Goal: Information Seeking & Learning: Learn about a topic

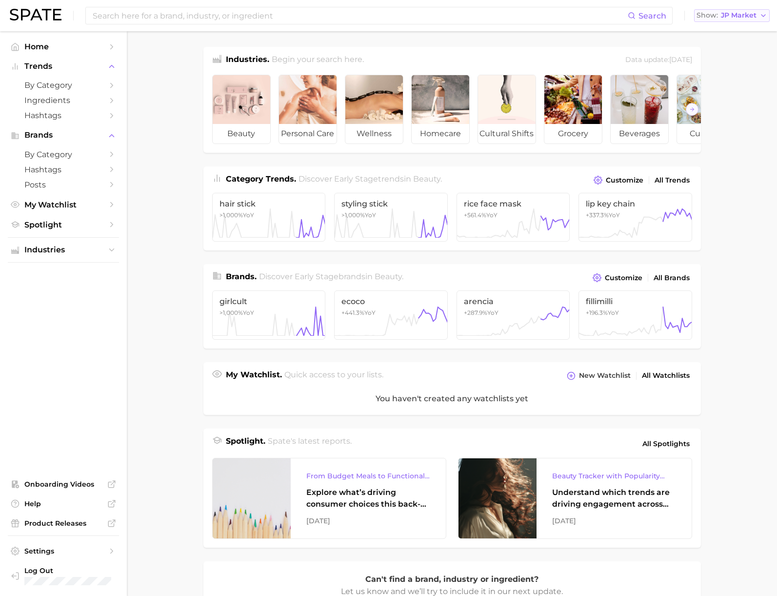
click at [738, 17] on span "JP Market" at bounding box center [739, 15] width 36 height 5
click at [733, 25] on button "[GEOGRAPHIC_DATA]" at bounding box center [736, 32] width 85 height 18
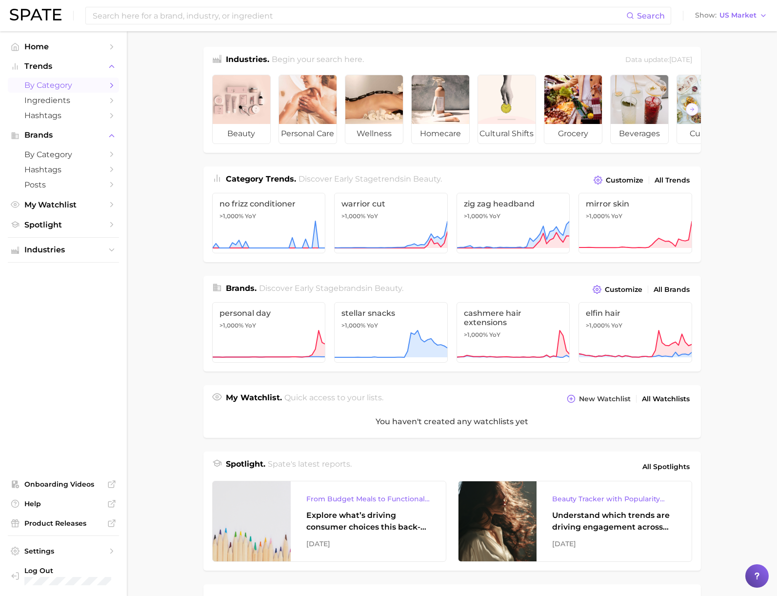
click at [59, 85] on span "by Category" at bounding box center [63, 85] width 78 height 9
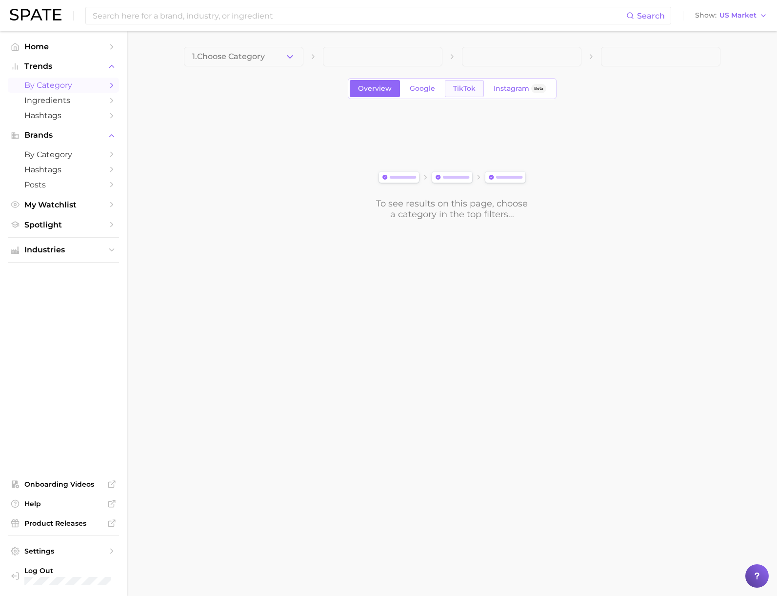
click at [472, 90] on span "TikTok" at bounding box center [464, 88] width 22 height 8
click at [285, 59] on icon "button" at bounding box center [290, 57] width 10 height 10
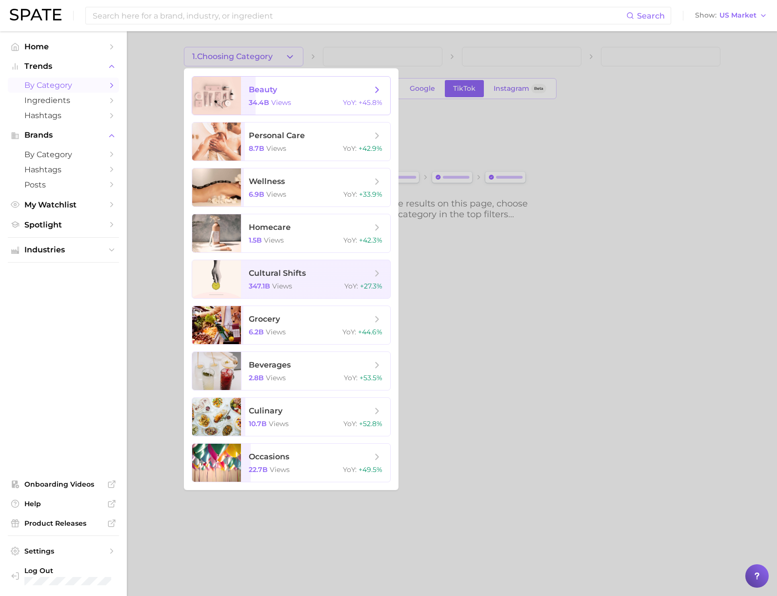
click at [270, 96] on span "beauty 34.4b views YoY : +45.8%" at bounding box center [315, 96] width 149 height 38
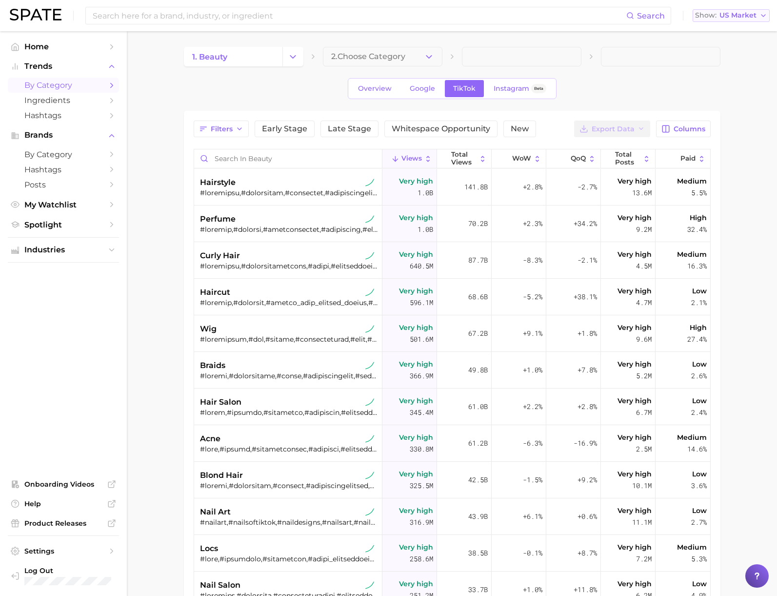
click at [738, 16] on span "US Market" at bounding box center [738, 15] width 37 height 5
click at [709, 62] on span "[GEOGRAPHIC_DATA]" at bounding box center [736, 66] width 76 height 8
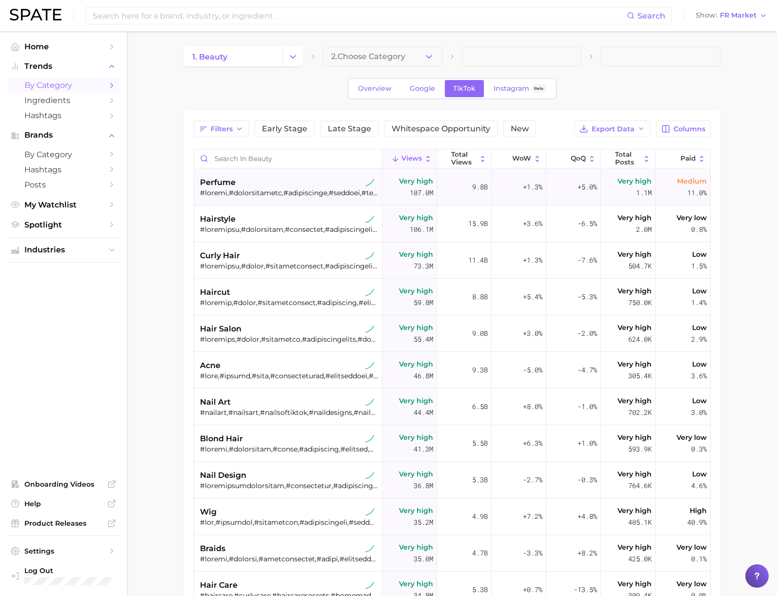
click at [242, 180] on div "perfume" at bounding box center [289, 183] width 179 height 12
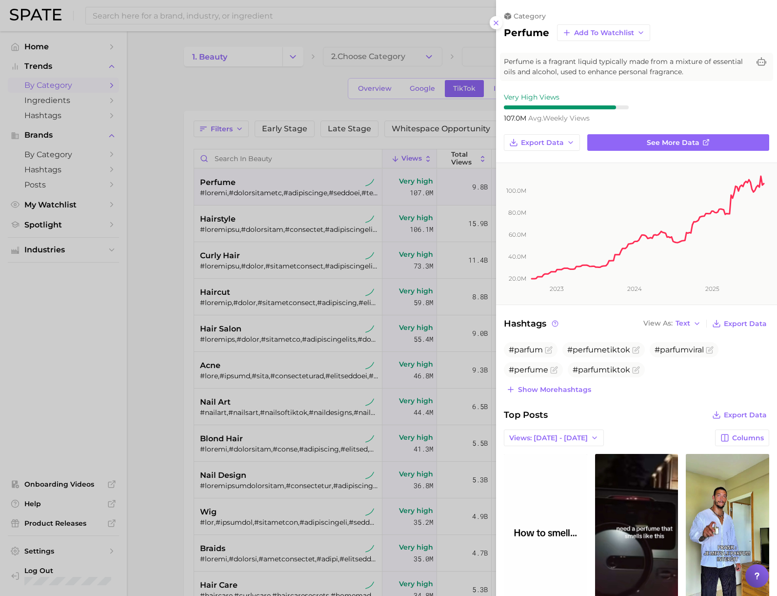
click at [183, 188] on div at bounding box center [388, 298] width 777 height 596
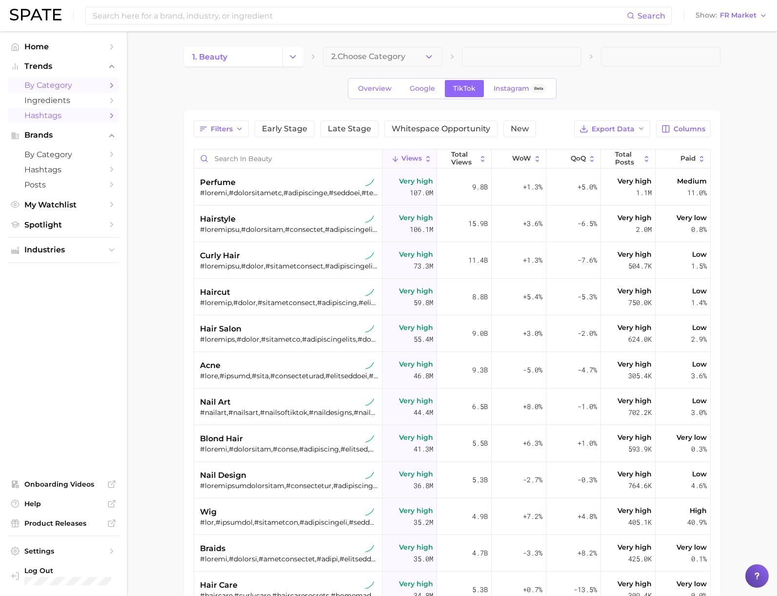
click at [59, 117] on span "Hashtags" at bounding box center [63, 115] width 78 height 9
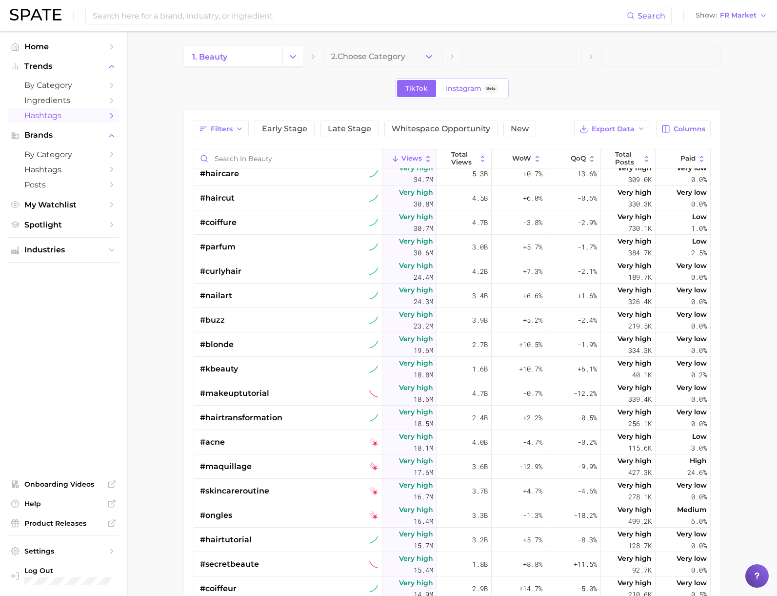
scroll to position [263, 0]
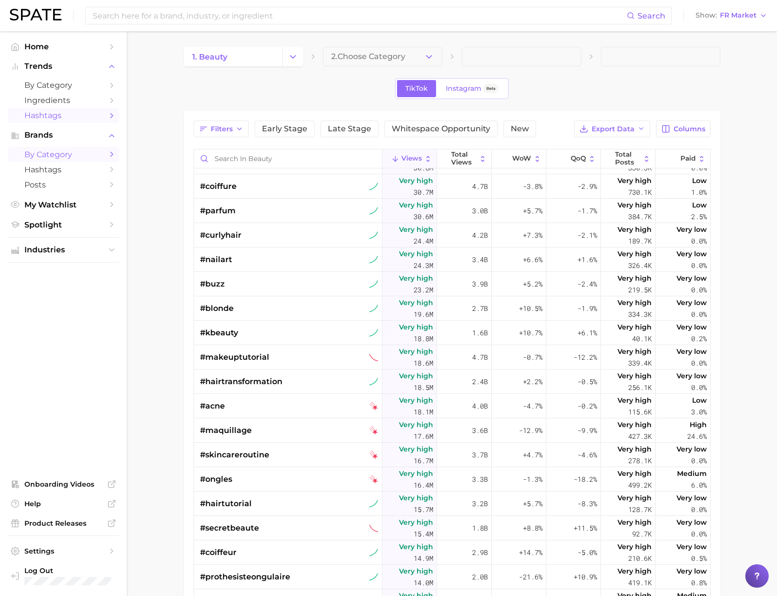
click at [70, 155] on span "by Category" at bounding box center [63, 154] width 78 height 9
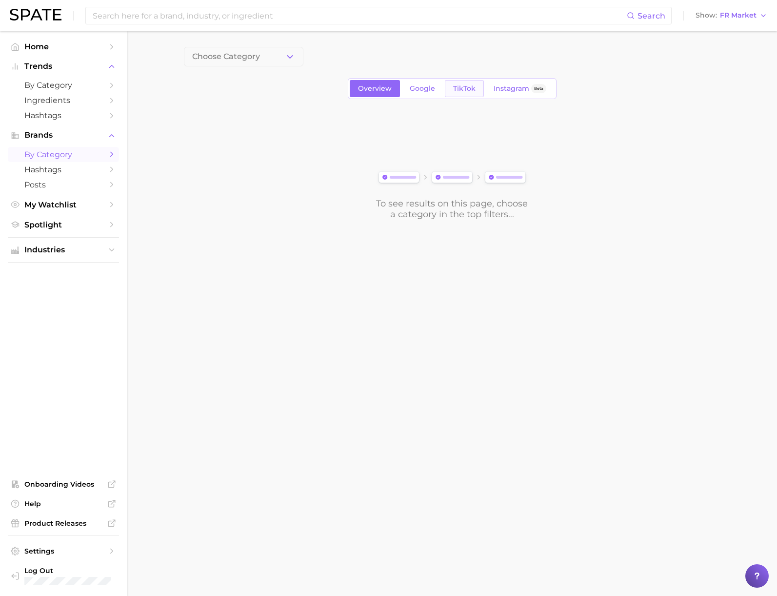
click at [459, 89] on span "TikTok" at bounding box center [464, 88] width 22 height 8
click at [275, 61] on button "Choose Category" at bounding box center [244, 57] width 120 height 20
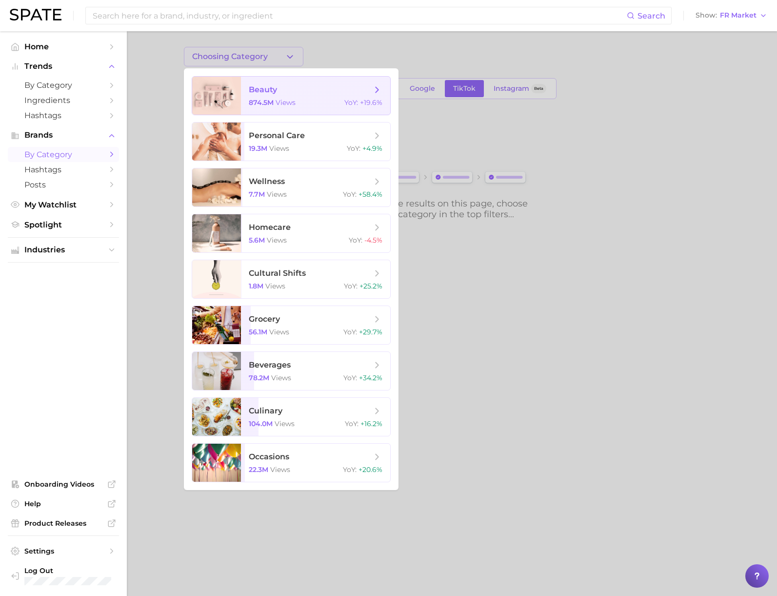
click at [267, 102] on span "874.5m" at bounding box center [261, 102] width 25 height 9
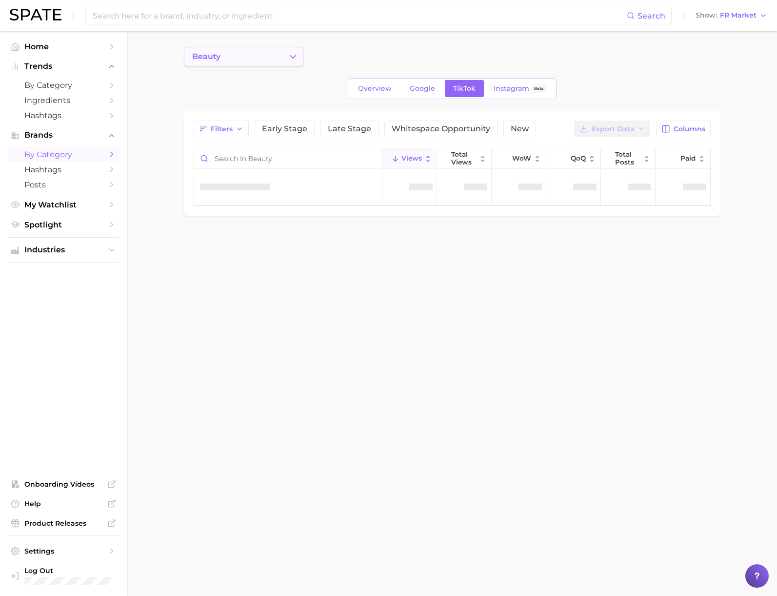
click at [291, 58] on icon "Change Category" at bounding box center [293, 57] width 10 height 10
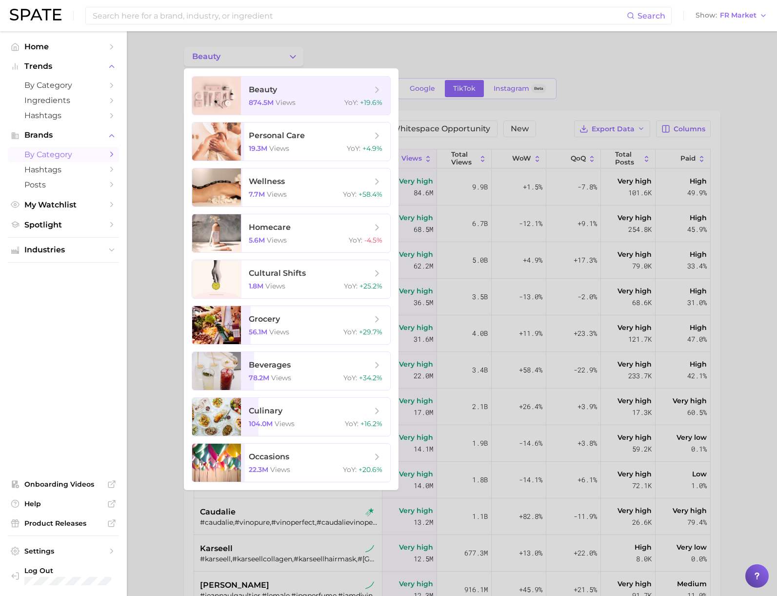
click at [146, 146] on div at bounding box center [388, 298] width 777 height 596
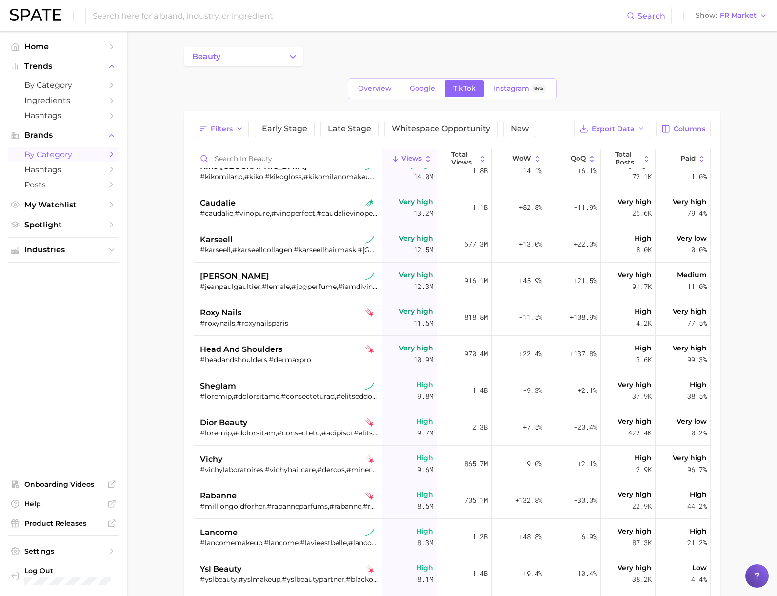
scroll to position [311, 0]
